Goal: Use online tool/utility: Utilize a website feature to perform a specific function

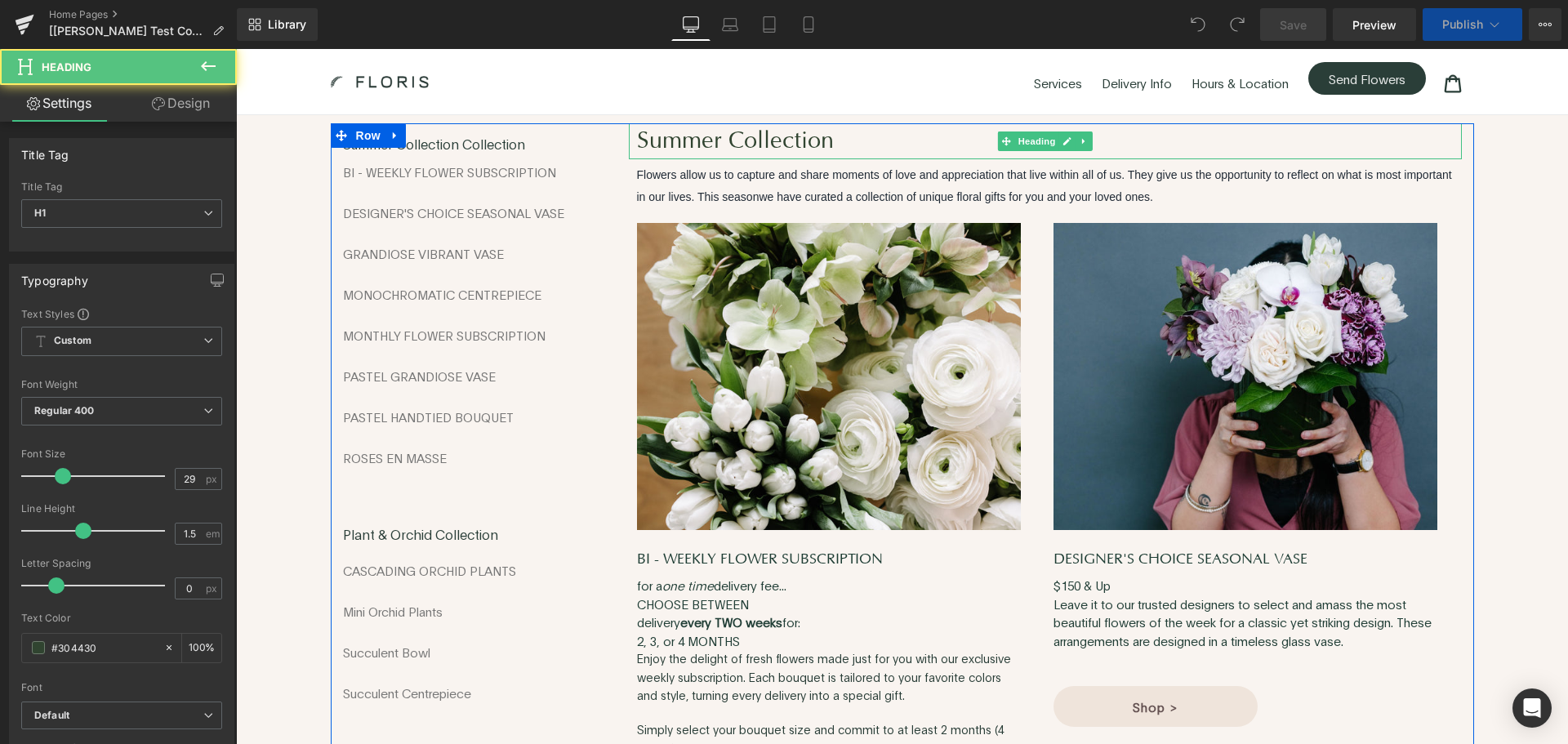
click at [669, 142] on h1 "Summer Collection" at bounding box center [1049, 141] width 825 height 36
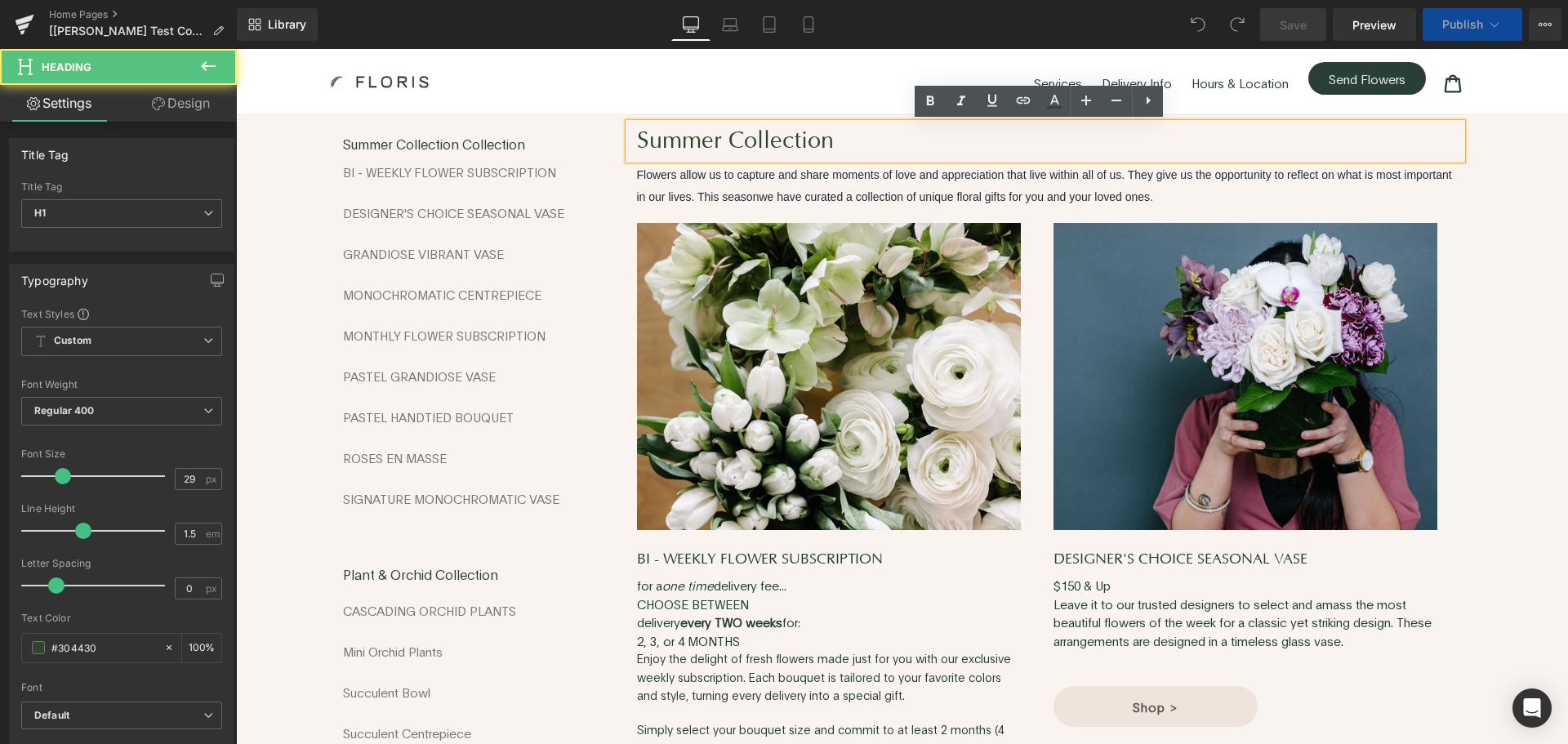
click at [673, 141] on h1 "Summer Collection" at bounding box center [1049, 141] width 825 height 36
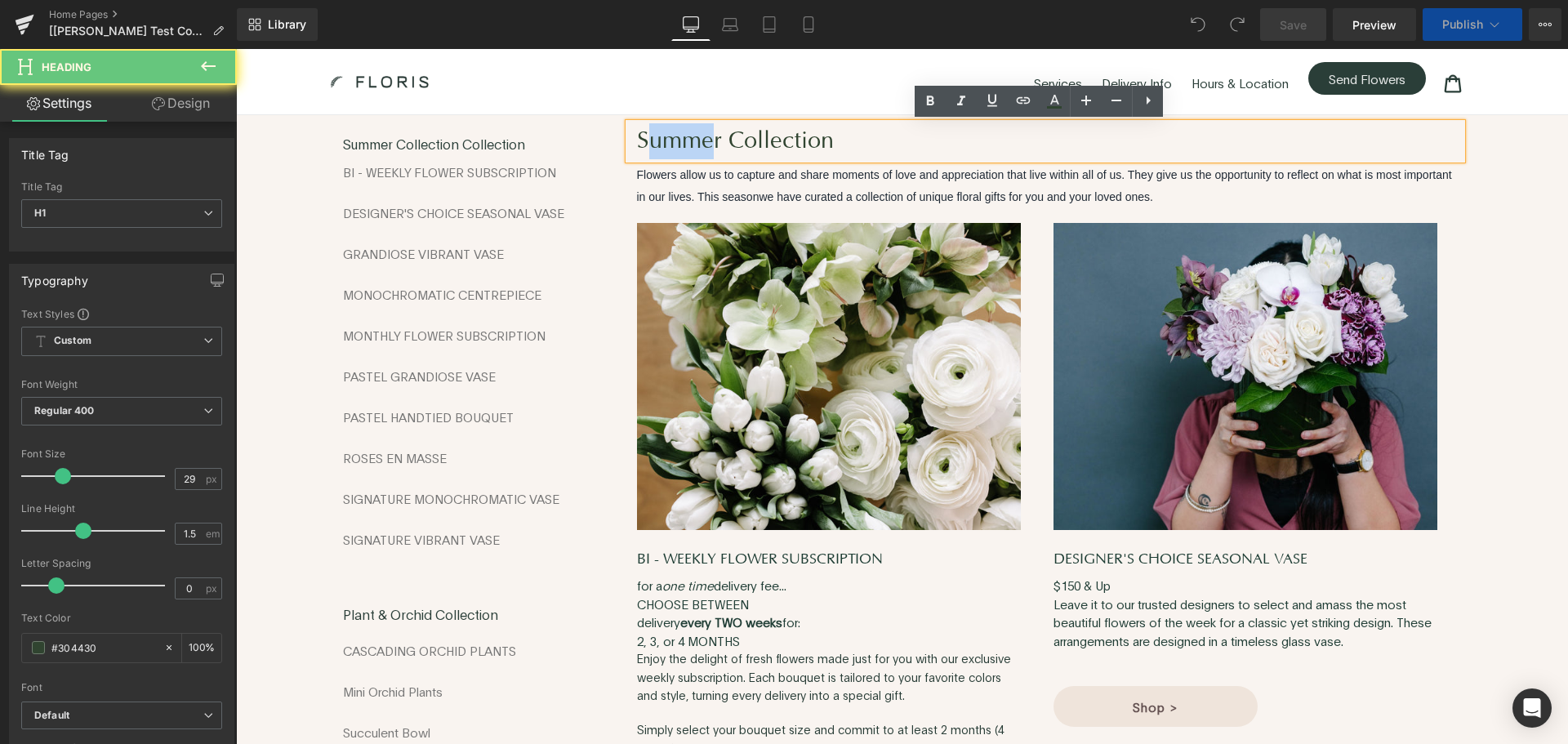
drag, startPoint x: 709, startPoint y: 142, endPoint x: 635, endPoint y: 139, distance: 74.1
click at [637, 139] on h1 "Summer Collection" at bounding box center [1049, 141] width 825 height 36
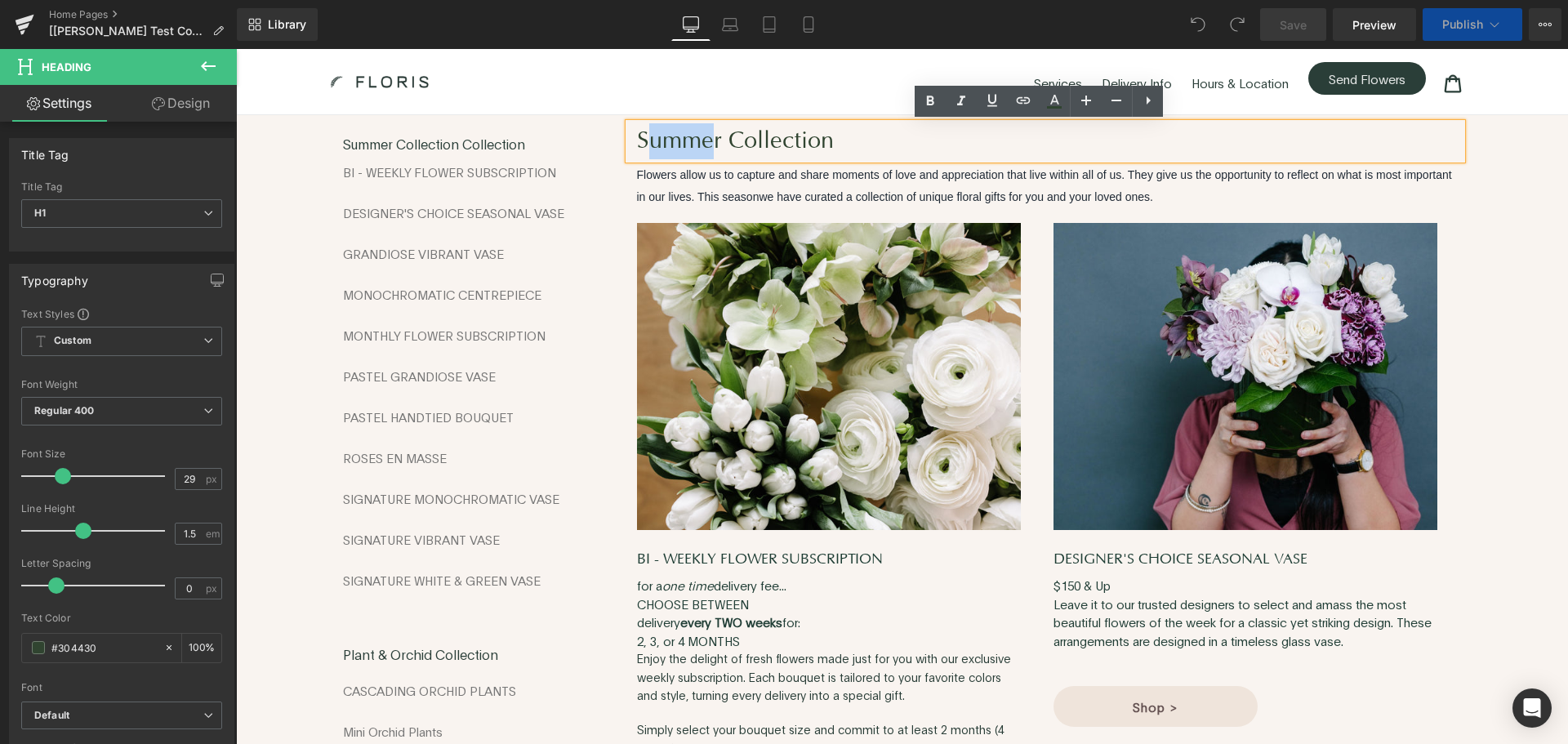
click at [690, 140] on h1 "Summer Collection" at bounding box center [1049, 141] width 825 height 36
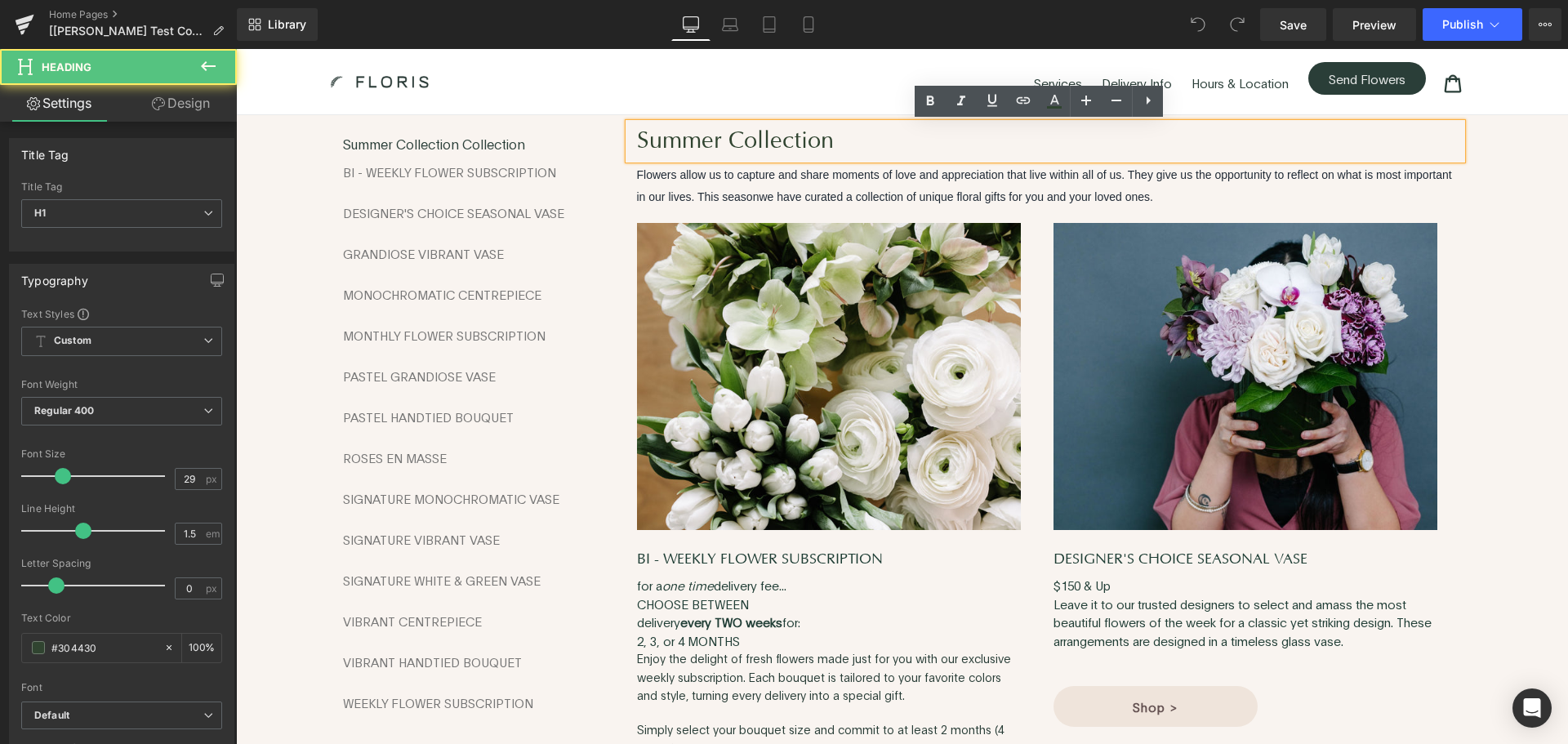
drag, startPoint x: 634, startPoint y: 140, endPoint x: 592, endPoint y: 124, distance: 44.9
click at [629, 140] on div "Summer Collection" at bounding box center [1045, 141] width 833 height 36
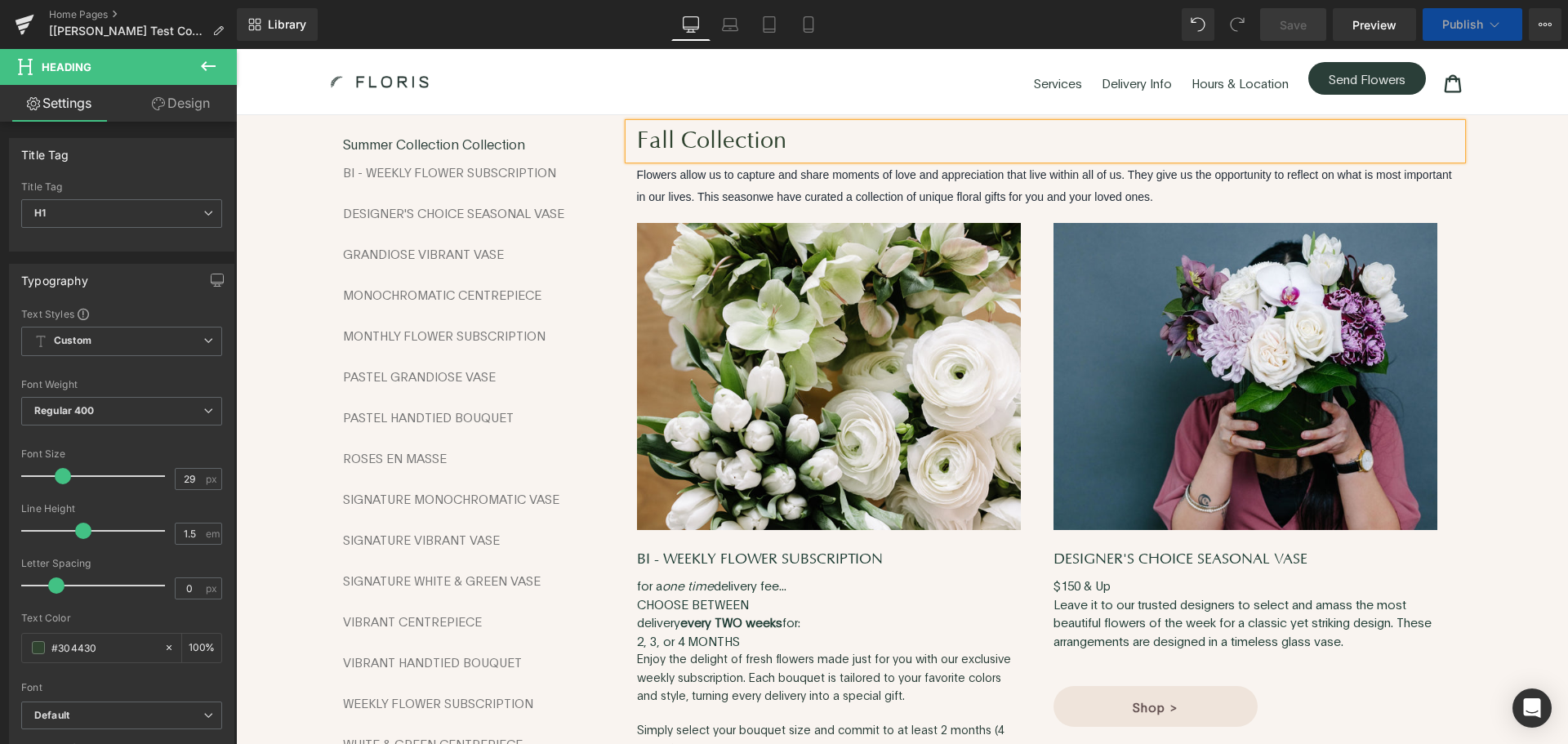
click at [355, 147] on div "BI - WEEKLY FLOWER SUBSCRIPTION (P) Title Product DESIGNER'S CHOICE SEASONAL VA…" at bounding box center [473, 465] width 261 height 636
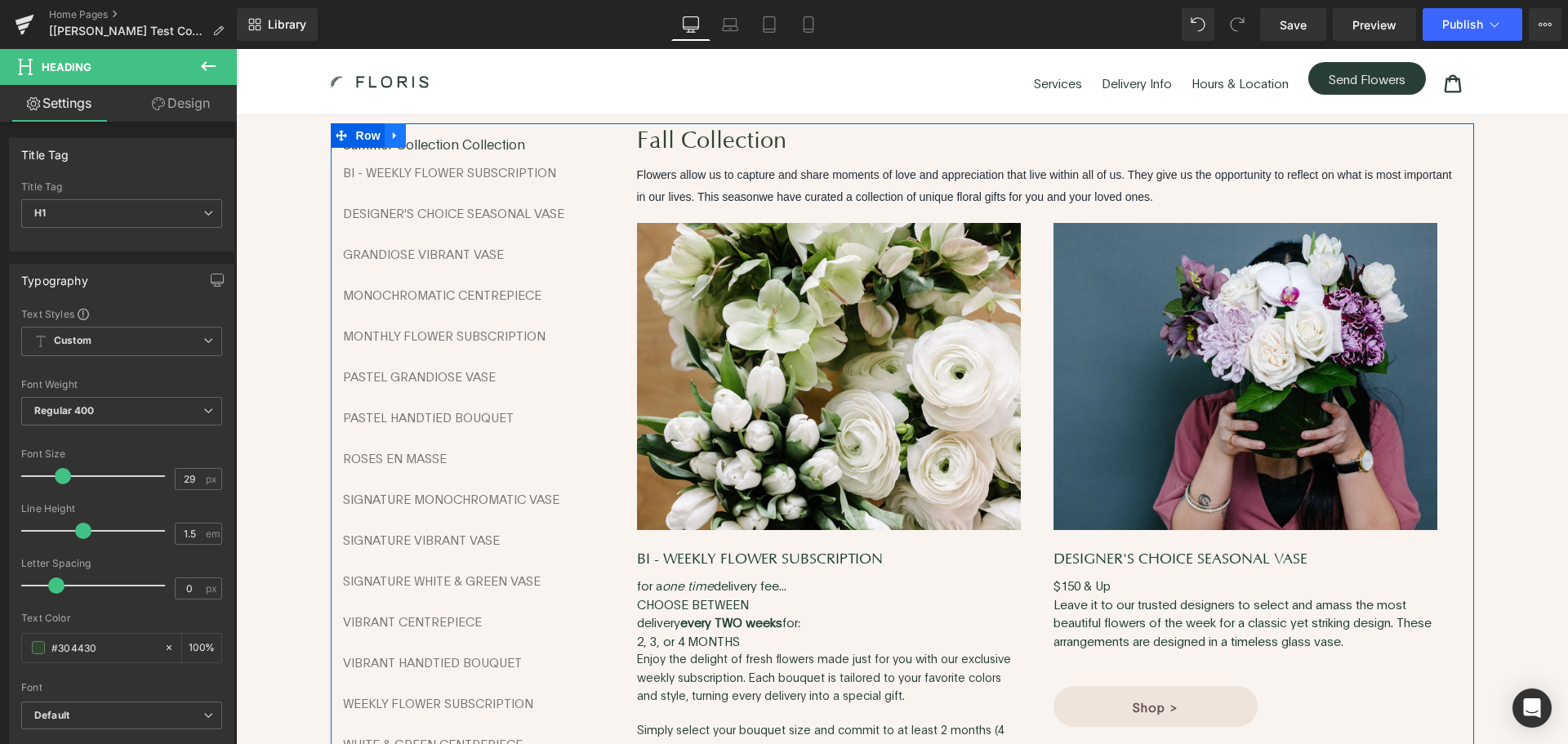
click at [365, 145] on span "Row" at bounding box center [368, 135] width 33 height 25
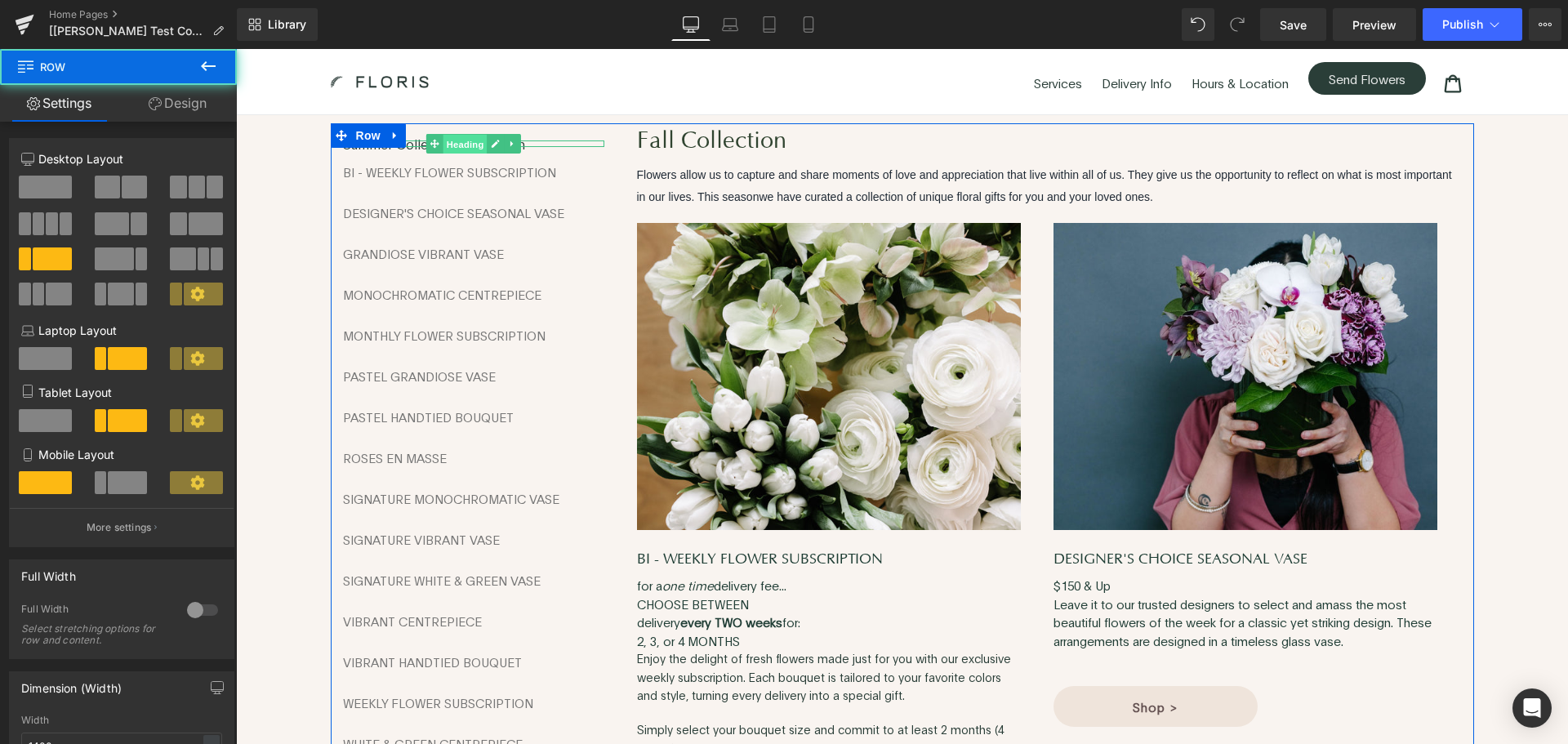
click at [442, 142] on span "Heading" at bounding box center [464, 144] width 44 height 20
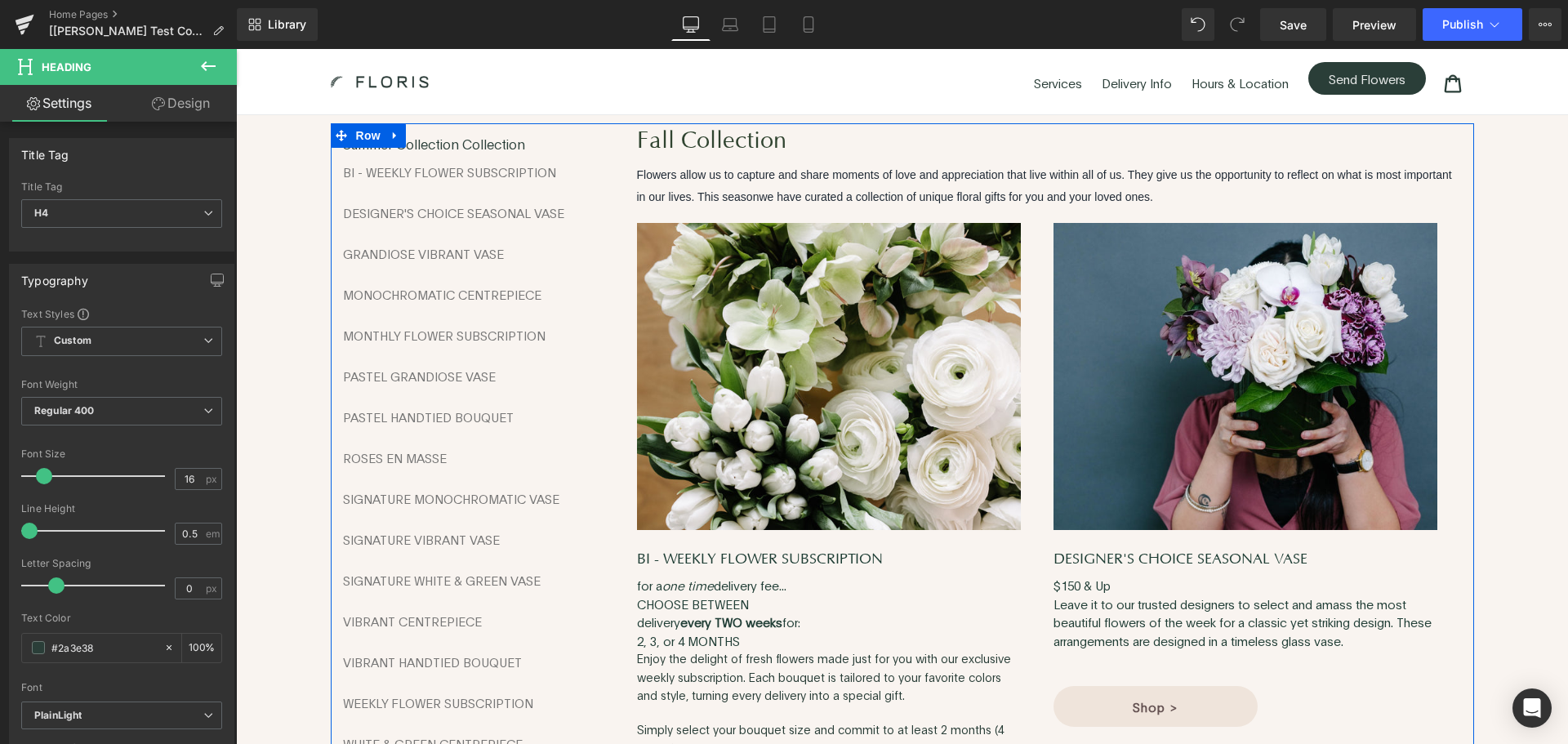
click at [400, 169] on div "BI - WEEKLY FLOWER SUBSCRIPTION (P) Title" at bounding box center [473, 171] width 261 height 17
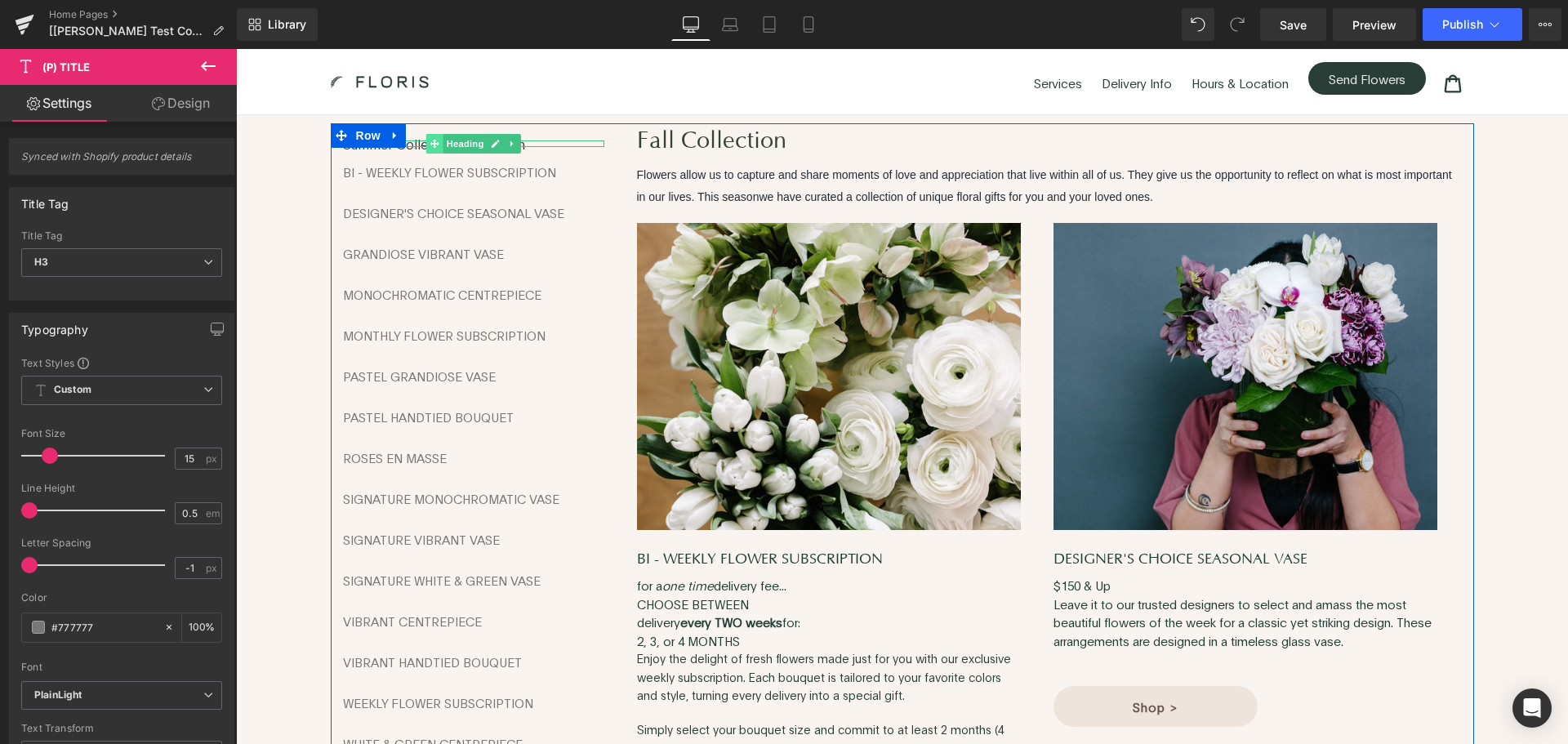
click at [435, 143] on span at bounding box center [433, 143] width 17 height 20
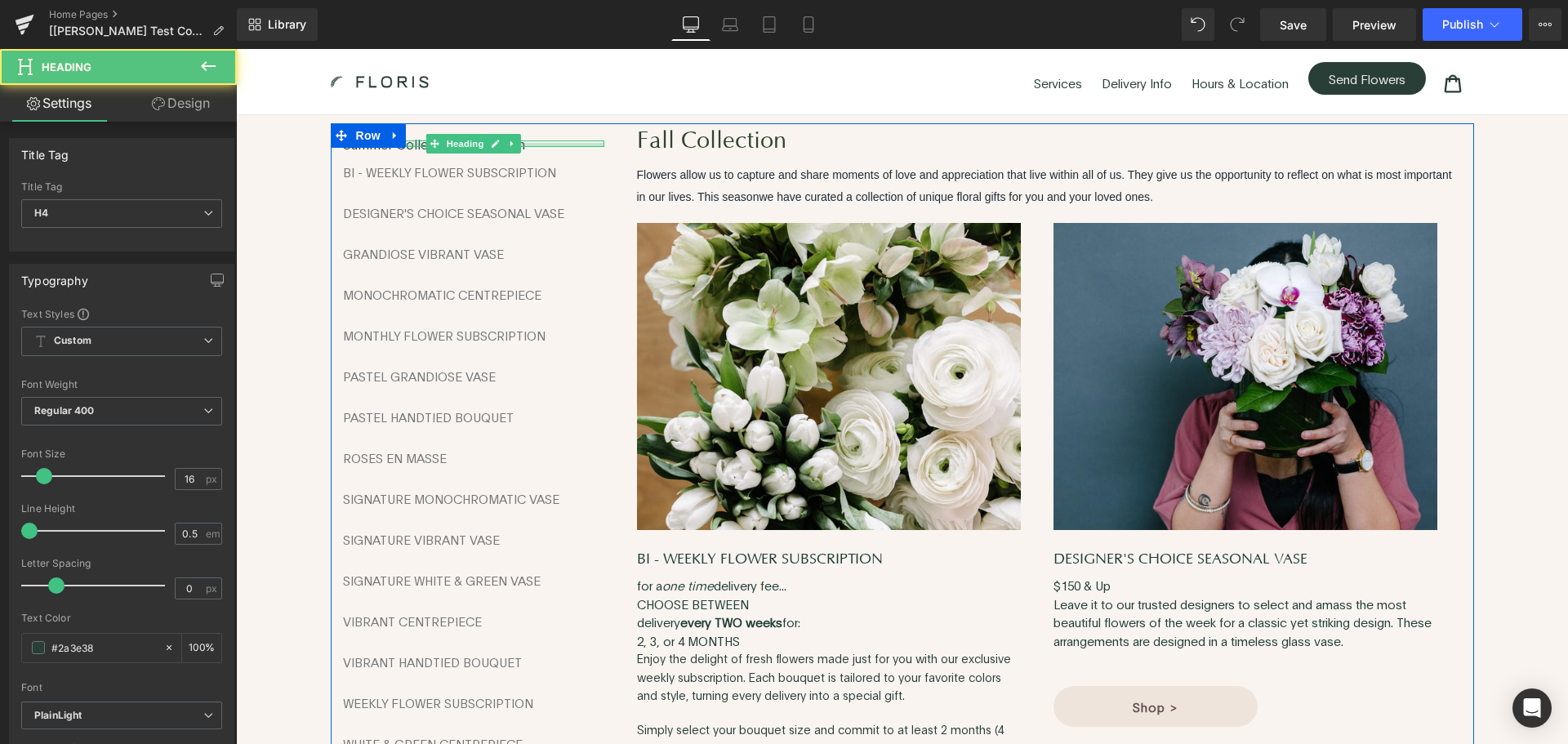
click at [559, 145] on div at bounding box center [473, 144] width 261 height 4
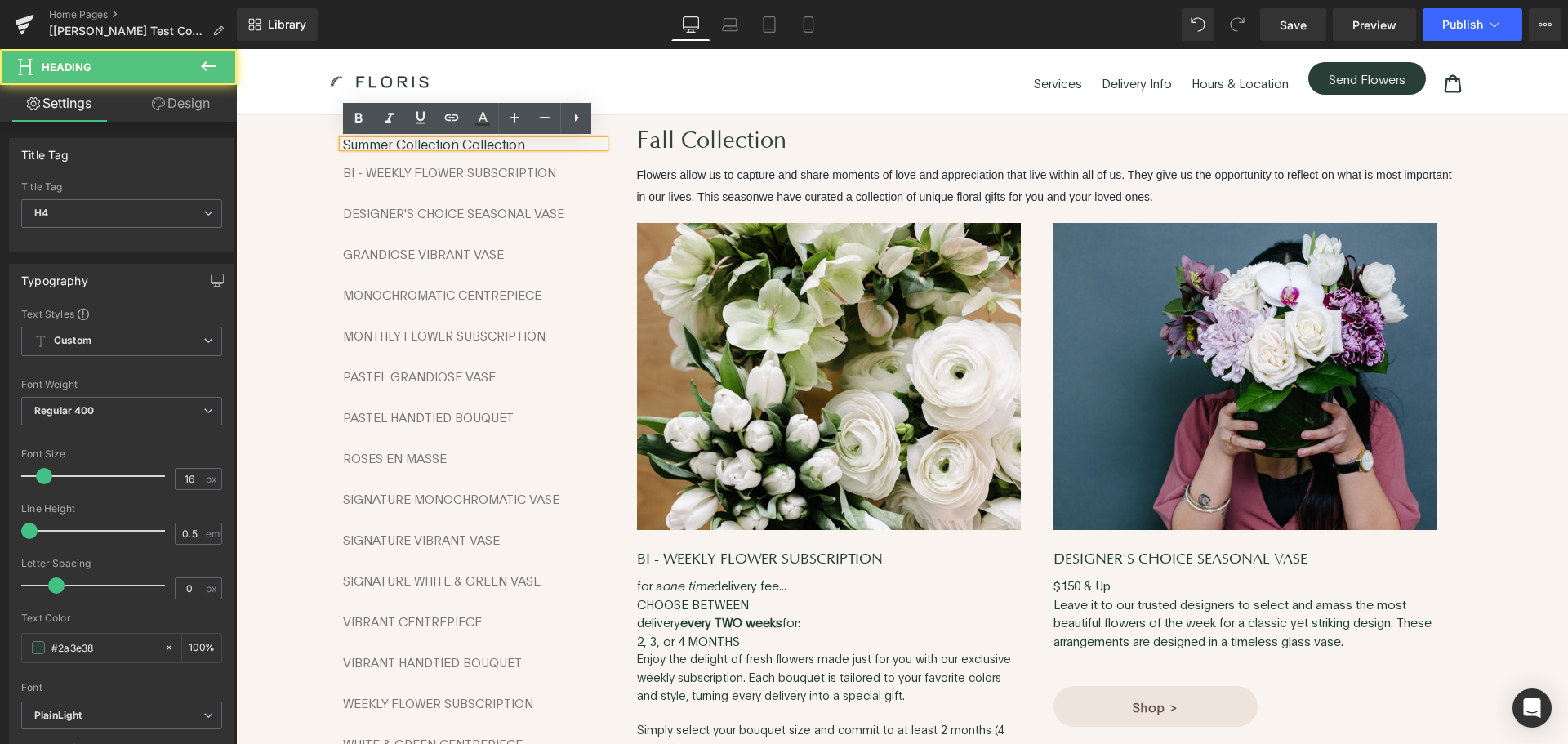
click at [374, 142] on h4 "Summer Collection Collection" at bounding box center [473, 143] width 261 height 7
drag, startPoint x: 385, startPoint y: 142, endPoint x: 319, endPoint y: 142, distance: 66.0
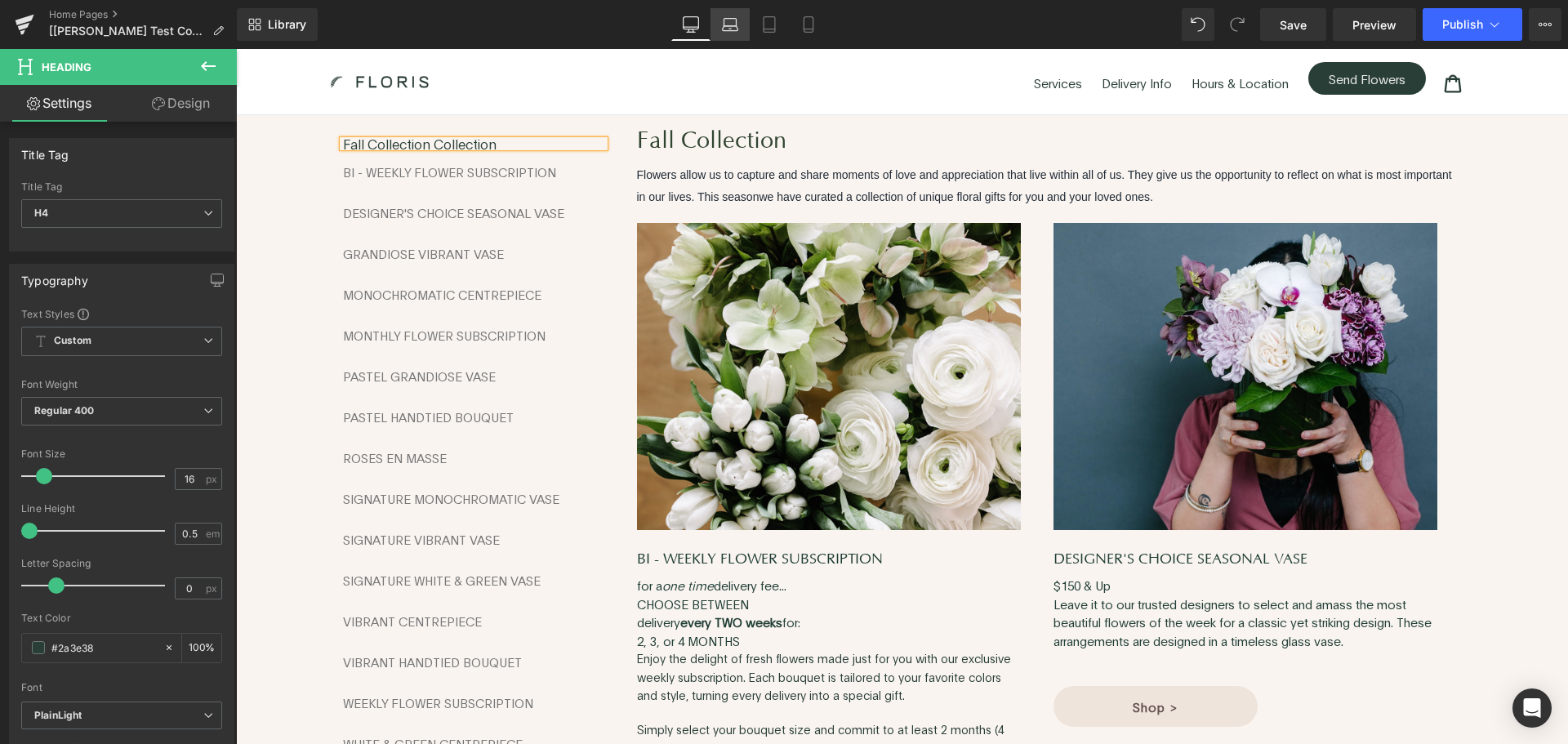
click at [736, 16] on icon at bounding box center [729, 24] width 16 height 16
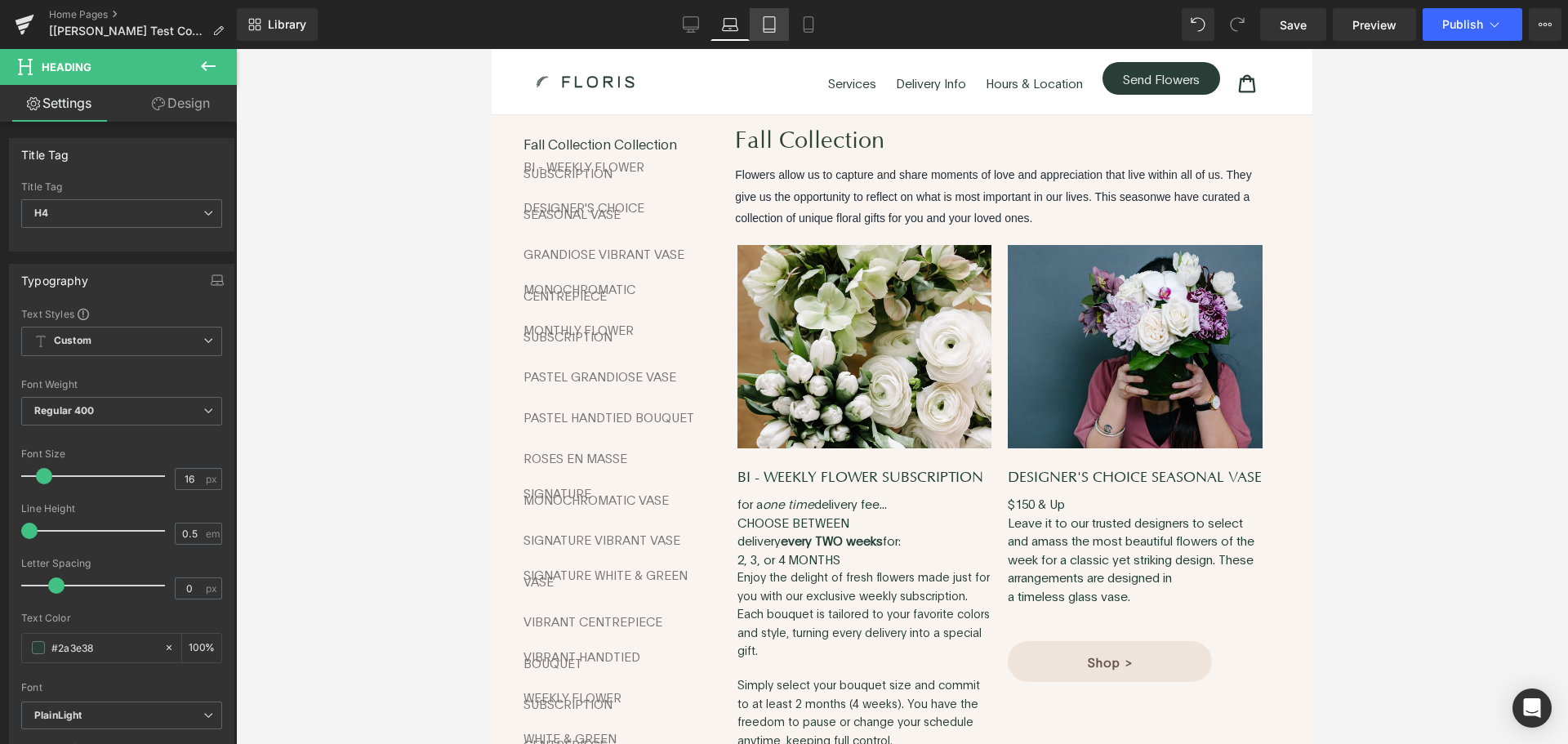
click at [782, 25] on link "Tablet" at bounding box center [768, 24] width 39 height 33
type input "100"
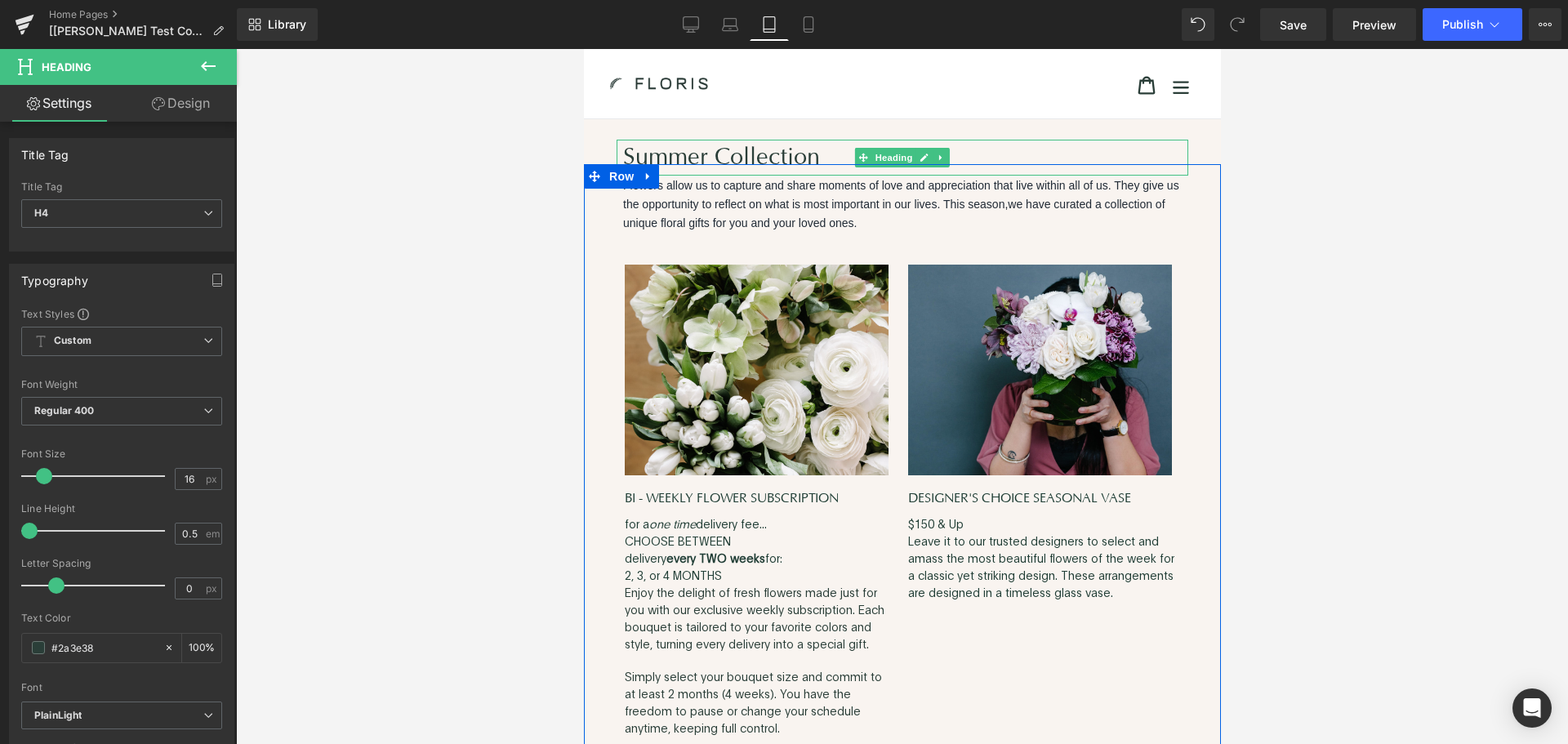
click at [661, 150] on h1 "Summer Collection" at bounding box center [901, 157] width 559 height 36
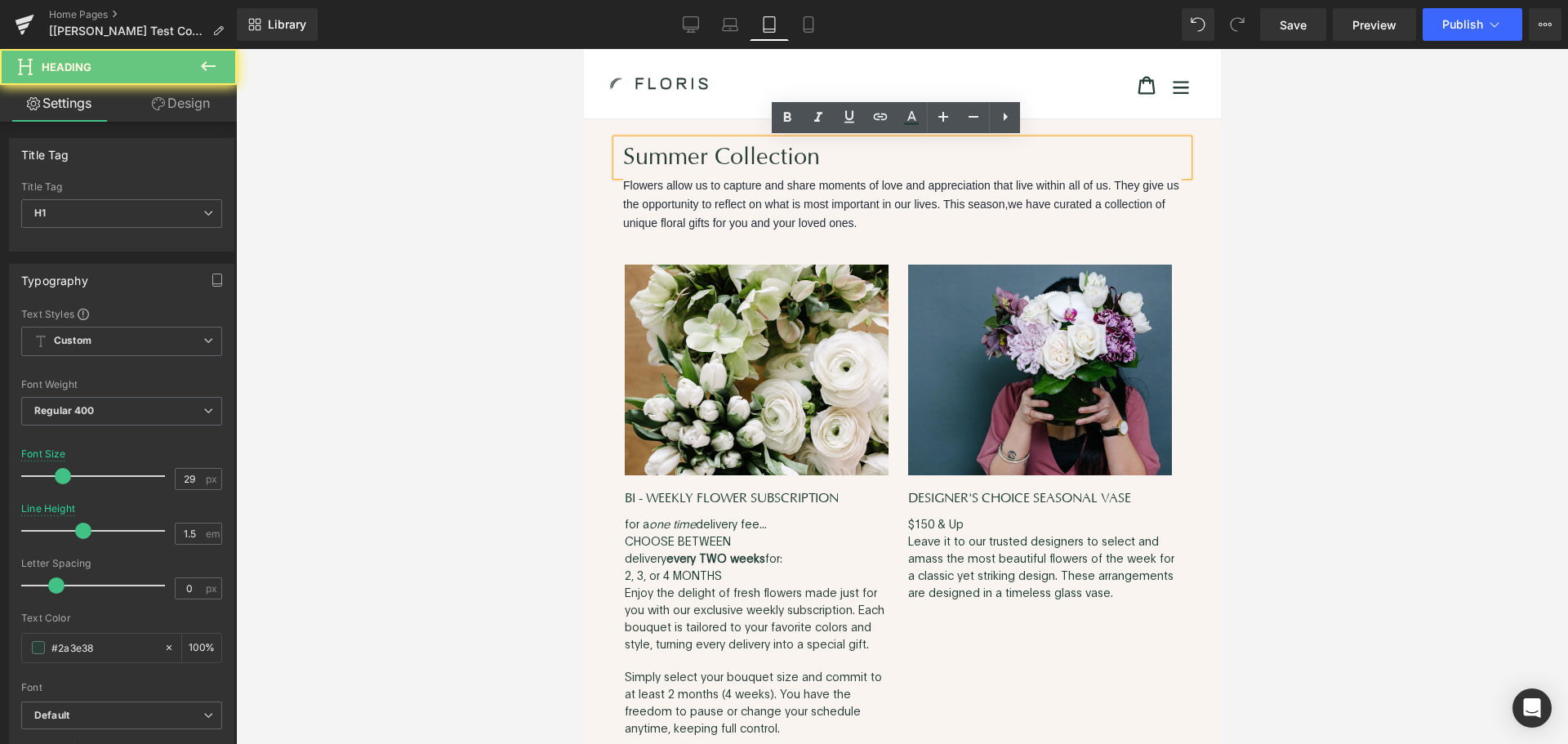
click at [698, 156] on h1 "Summer Collection" at bounding box center [901, 157] width 559 height 36
drag, startPoint x: 676, startPoint y: 155, endPoint x: 627, endPoint y: 153, distance: 49.0
click at [627, 153] on h1 "Summer Collection" at bounding box center [901, 157] width 559 height 36
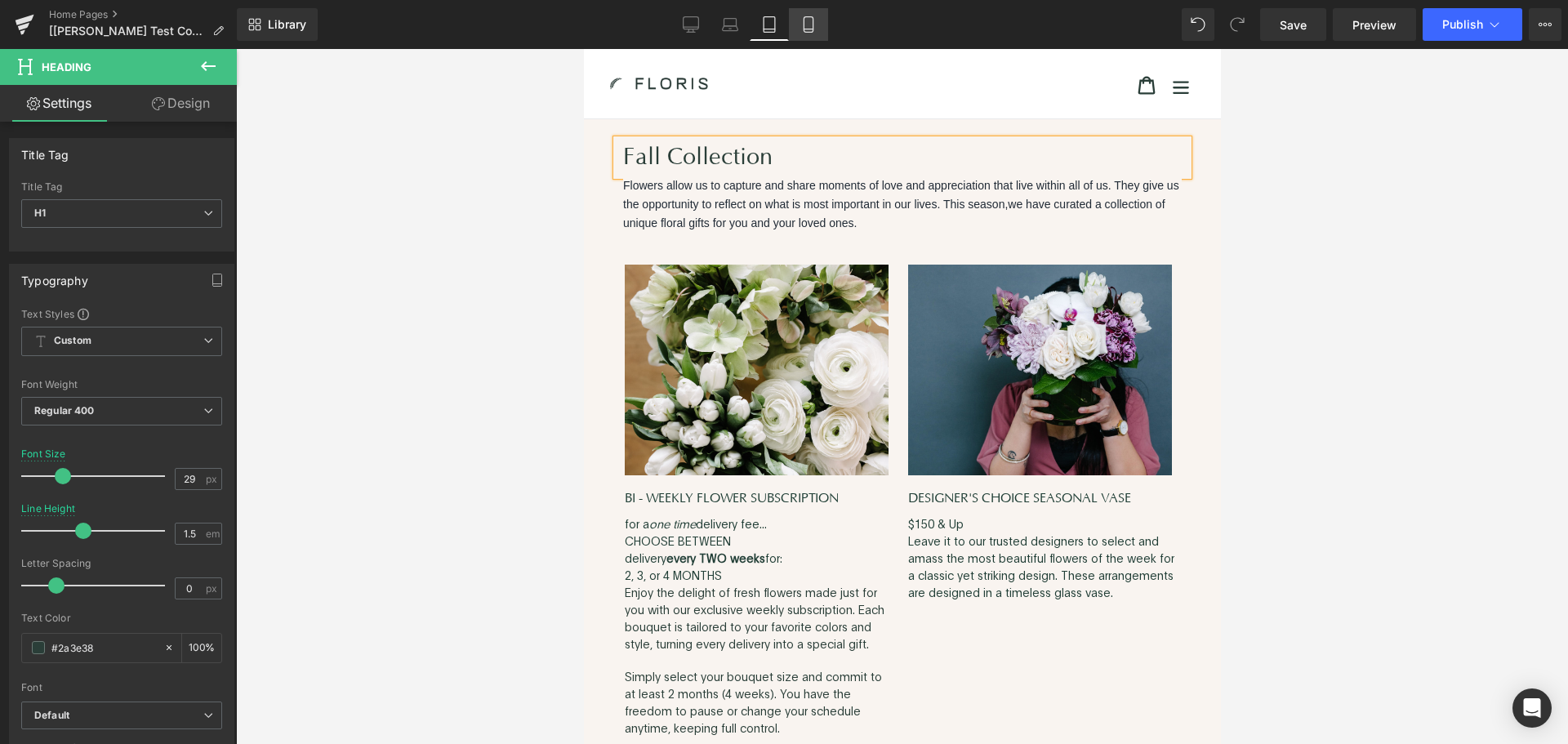
click at [817, 31] on link "Mobile" at bounding box center [808, 24] width 39 height 33
type input "35"
type input "1.6"
type input "100"
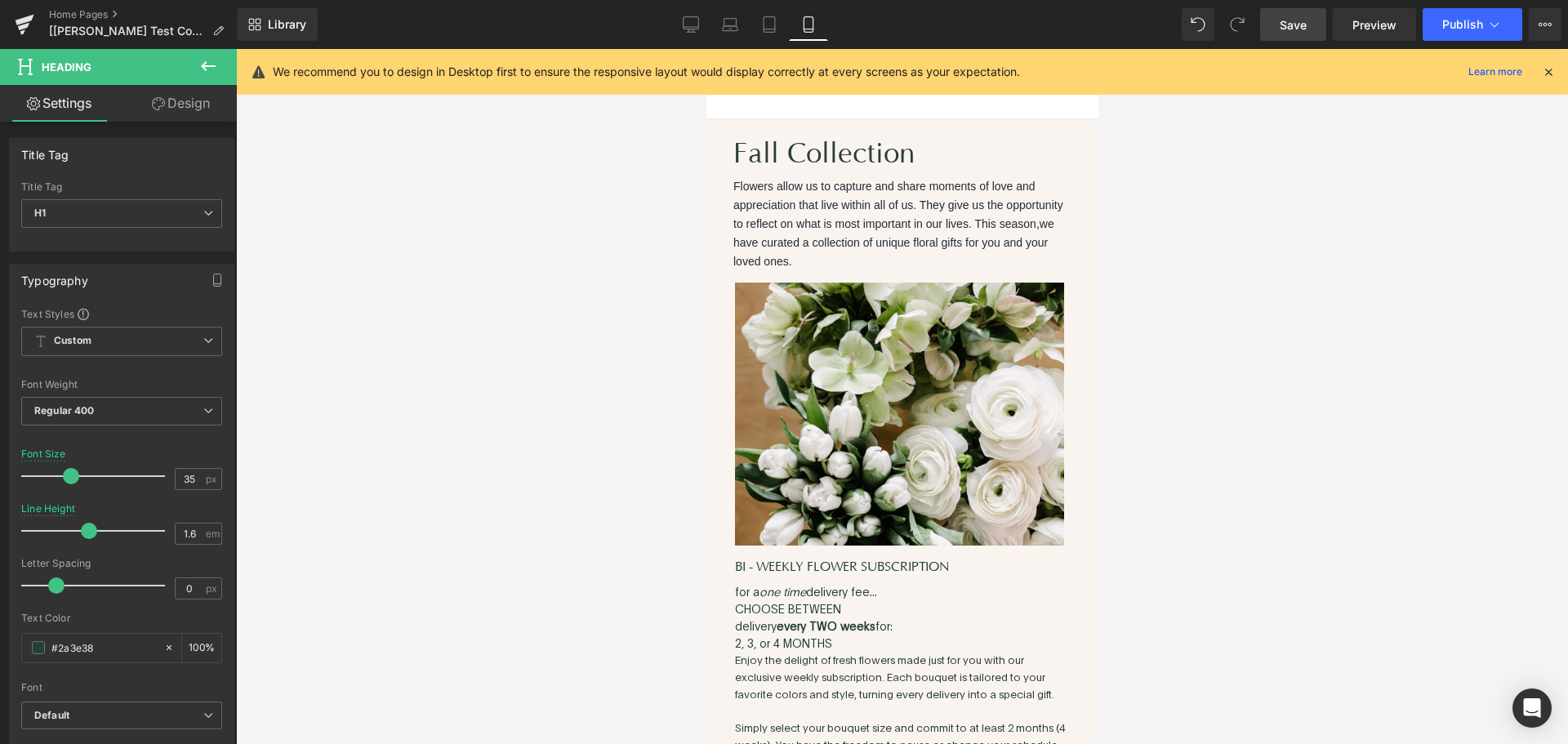
click at [1291, 30] on span "Save" at bounding box center [1292, 24] width 27 height 17
click at [1445, 18] on span "Publish" at bounding box center [1461, 24] width 41 height 13
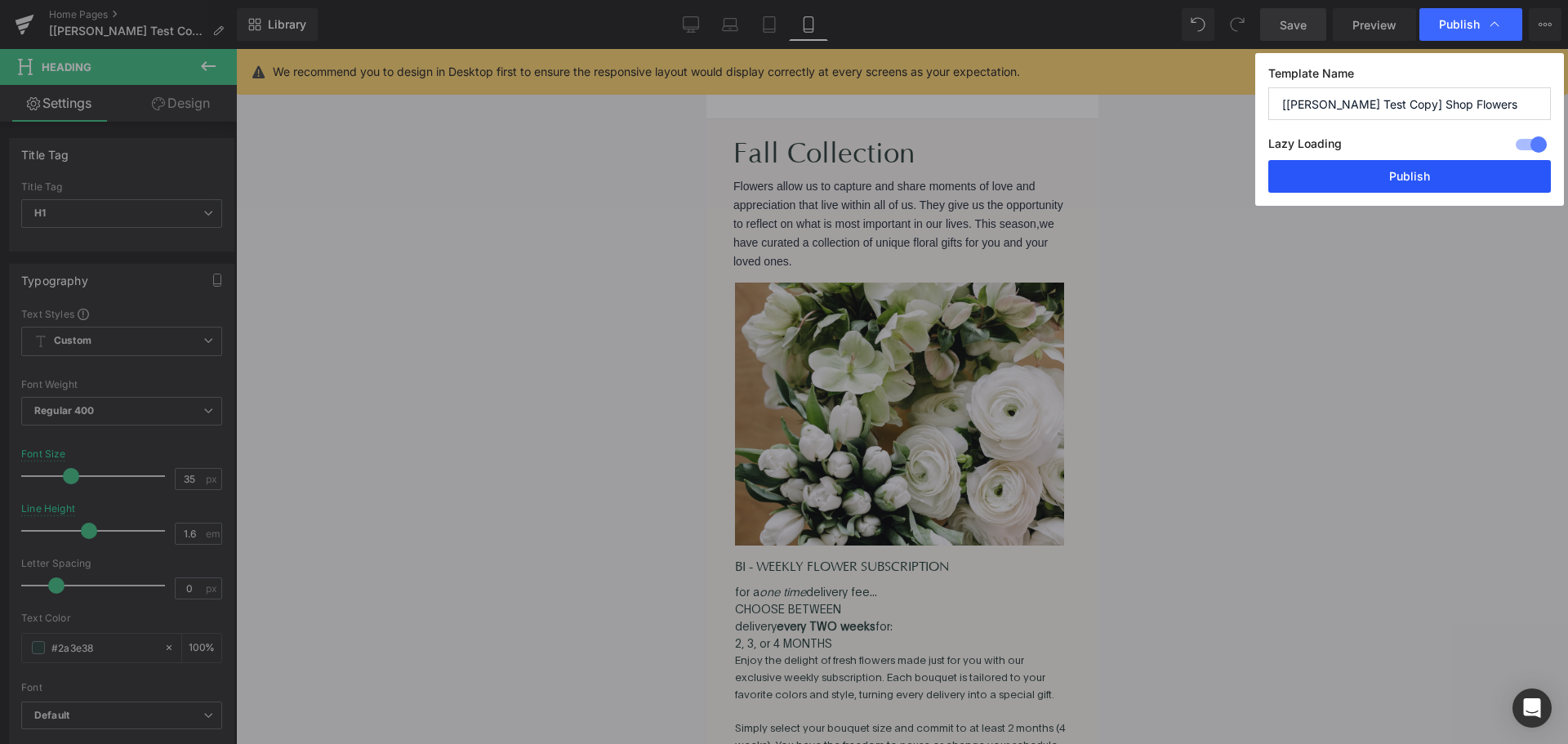
click at [1391, 184] on button "Publish" at bounding box center [1410, 176] width 283 height 33
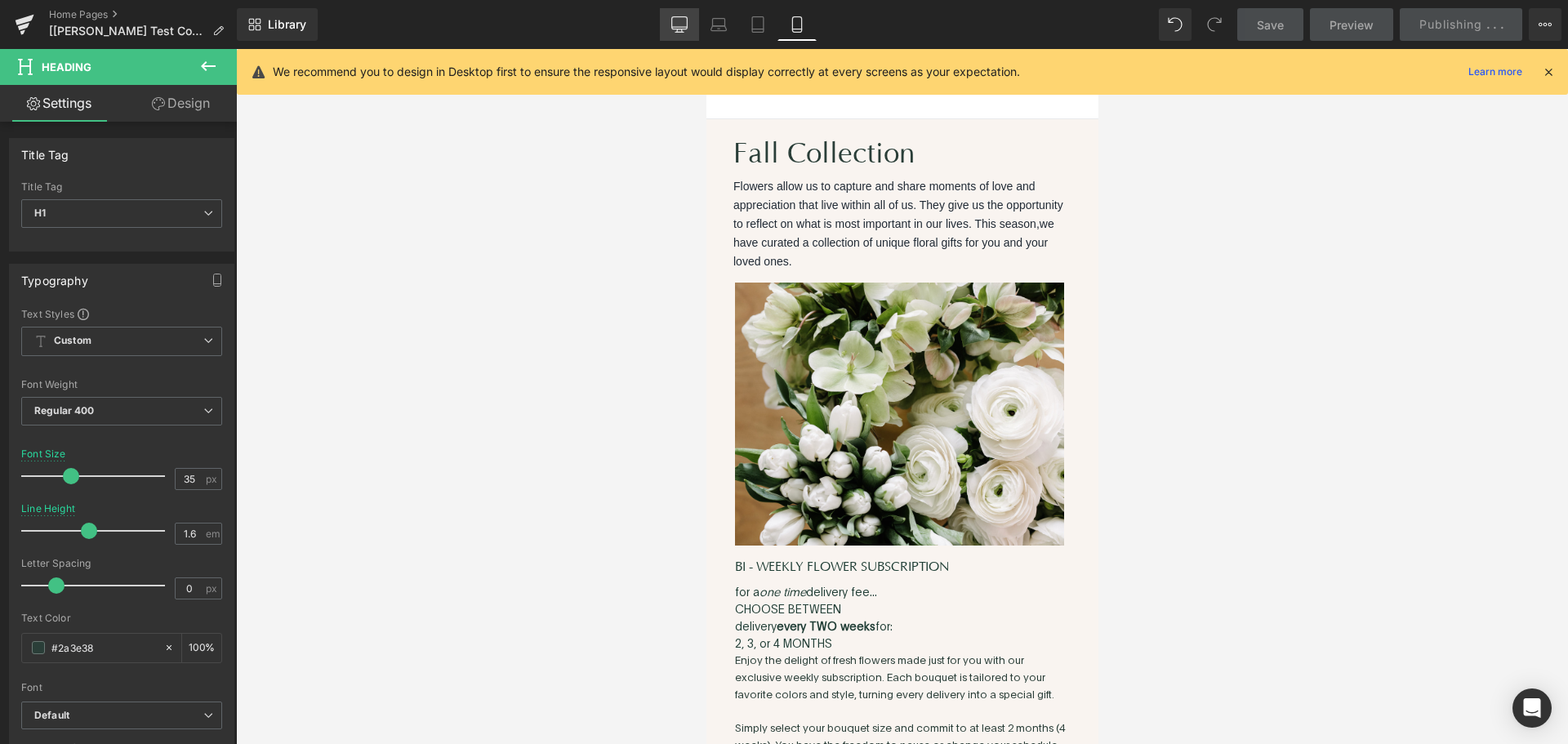
click at [679, 34] on link "Desktop" at bounding box center [678, 24] width 39 height 33
type input "2.75"
type input "100"
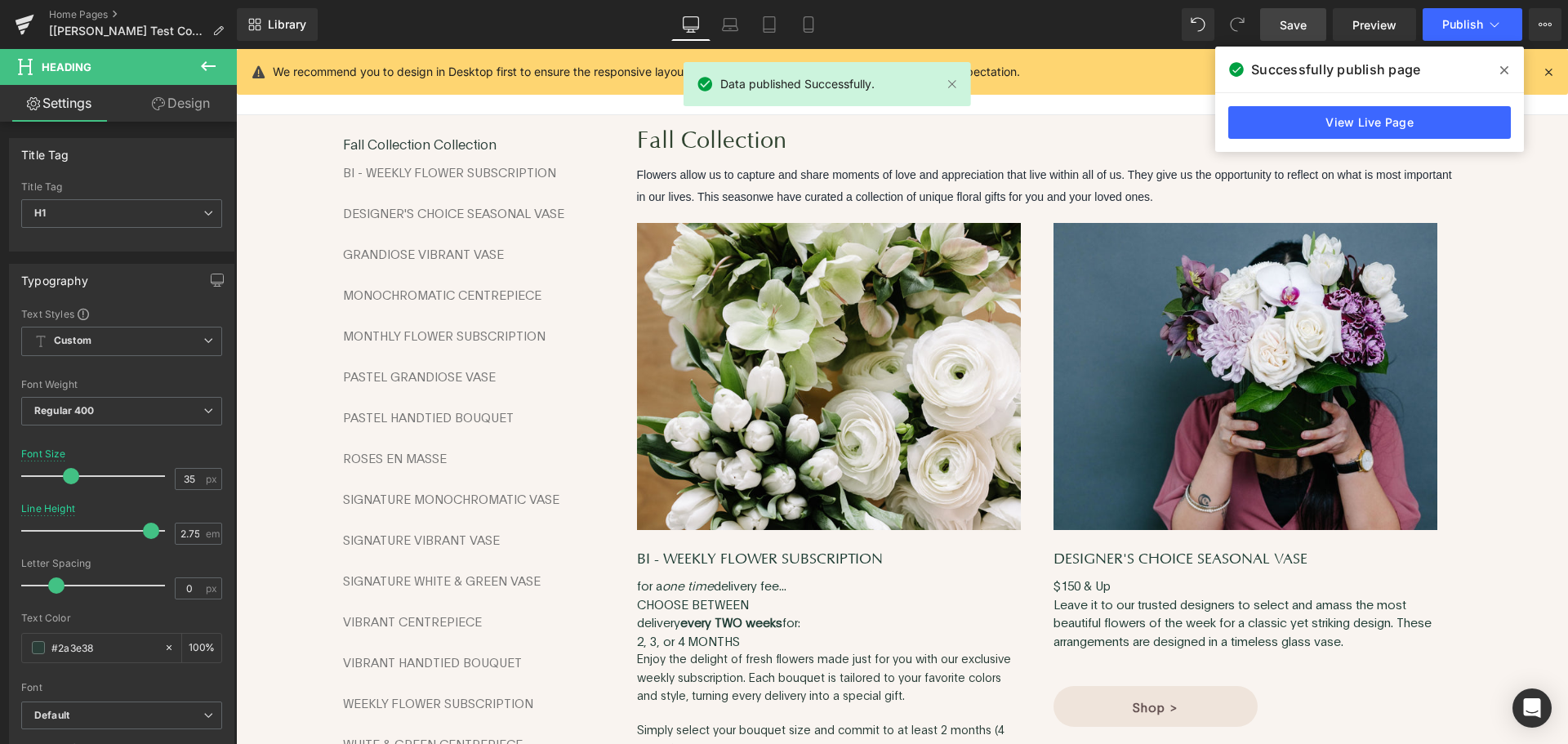
click at [1293, 14] on link "Save" at bounding box center [1293, 24] width 66 height 33
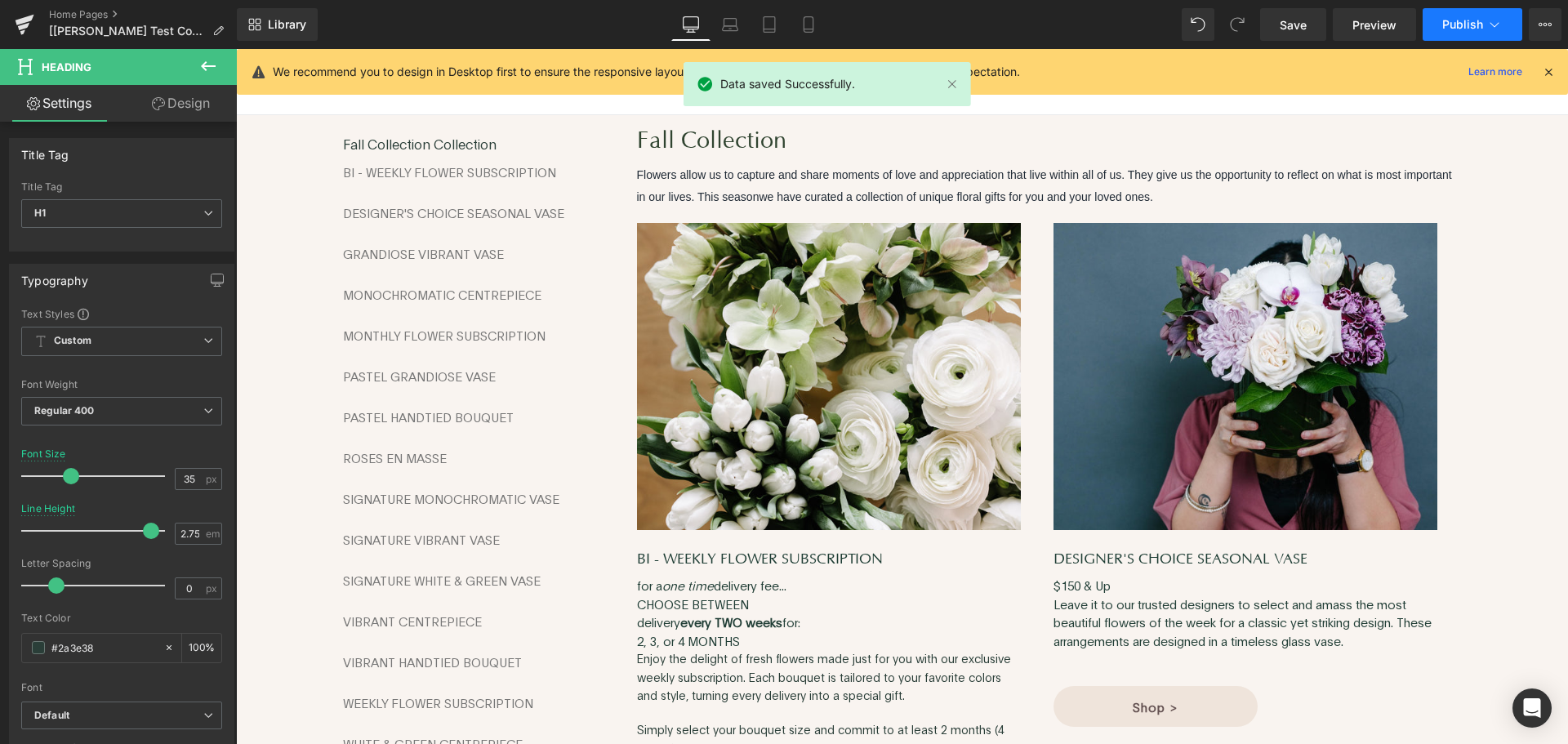
click at [1441, 20] on button "Publish" at bounding box center [1472, 24] width 100 height 33
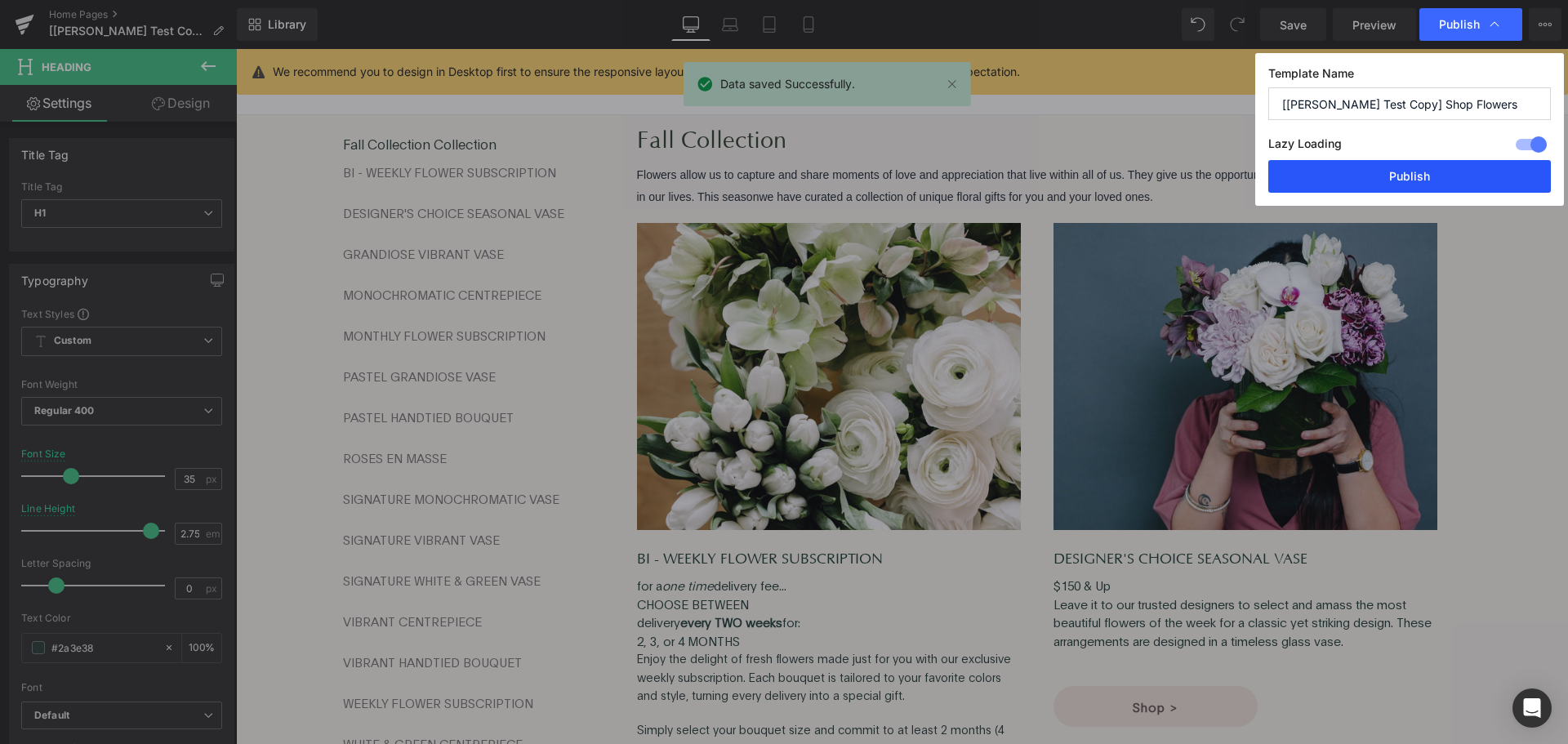
click at [1383, 175] on button "Publish" at bounding box center [1410, 176] width 283 height 33
